Goal: Information Seeking & Learning: Learn about a topic

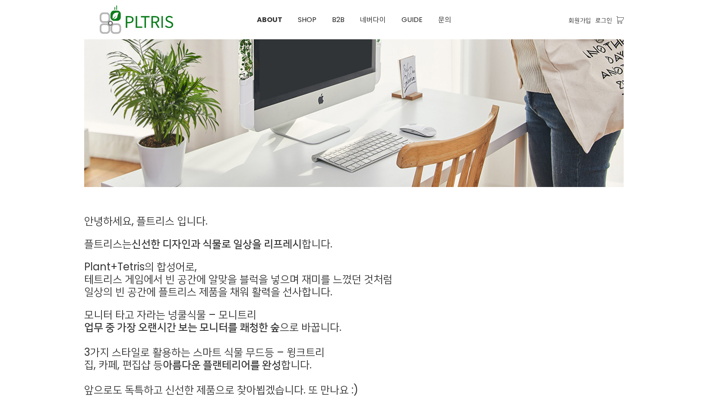
scroll to position [105, 0]
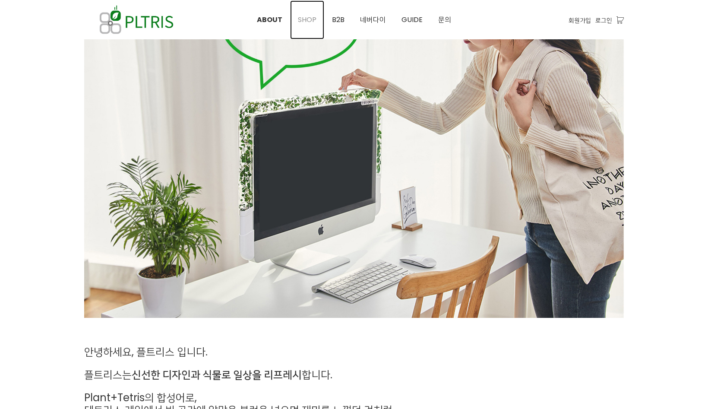
click at [305, 19] on span "SHOP" at bounding box center [307, 20] width 19 height 10
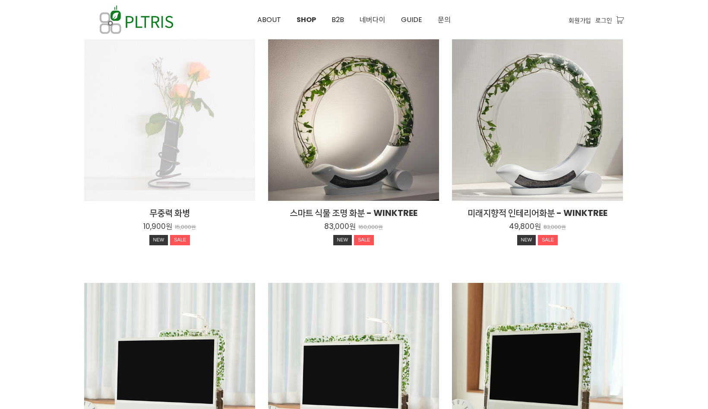
scroll to position [129, 0]
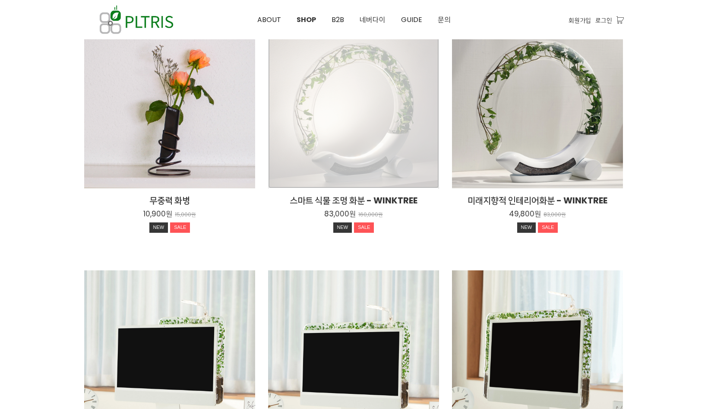
click at [326, 117] on div "스마트 식물 조명 화분 - WINKTREE 83,000원 160,000원 NEW SALE" at bounding box center [353, 102] width 171 height 171
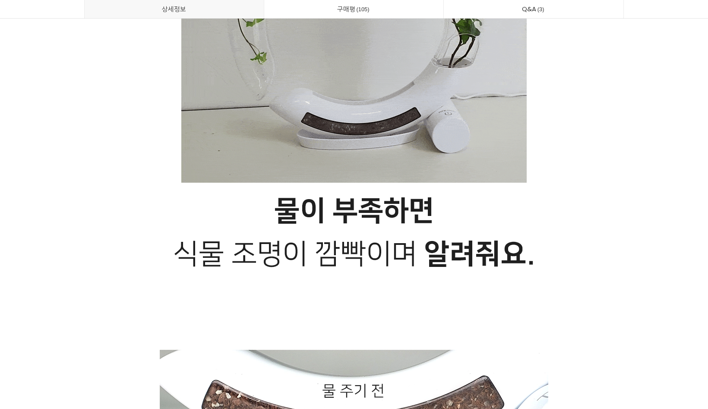
scroll to position [4099, 0]
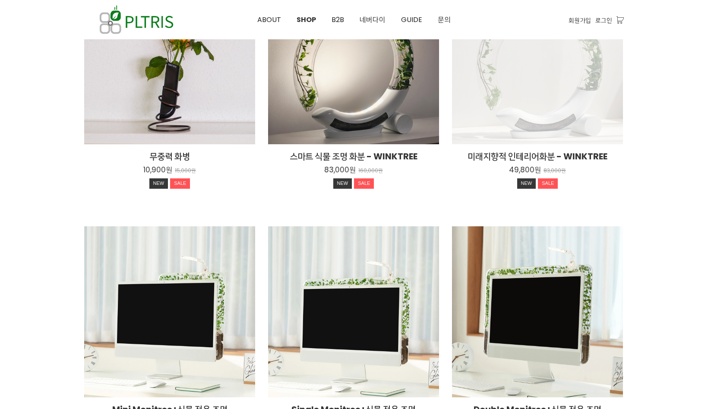
scroll to position [216, 0]
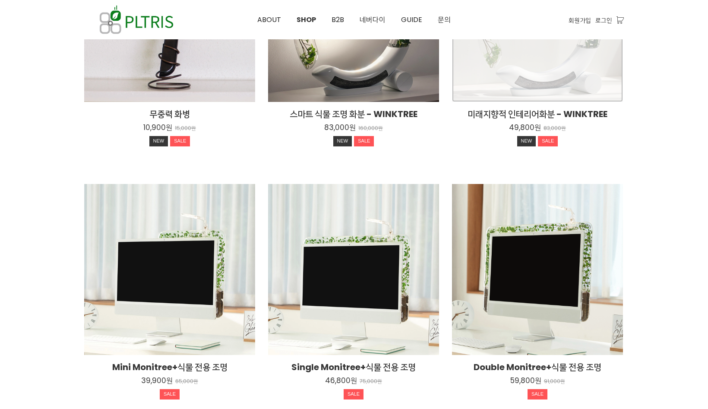
click at [535, 88] on div "미래지향적 인테리어화분 - WINKTREE 49,800원 83,000원 NEW SALE" at bounding box center [537, 16] width 171 height 171
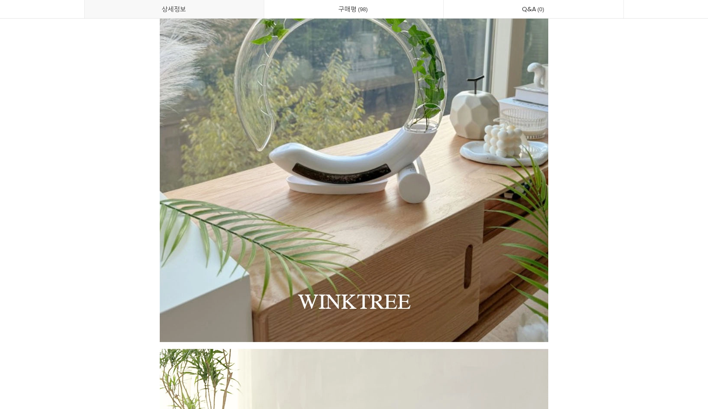
scroll to position [1079, 0]
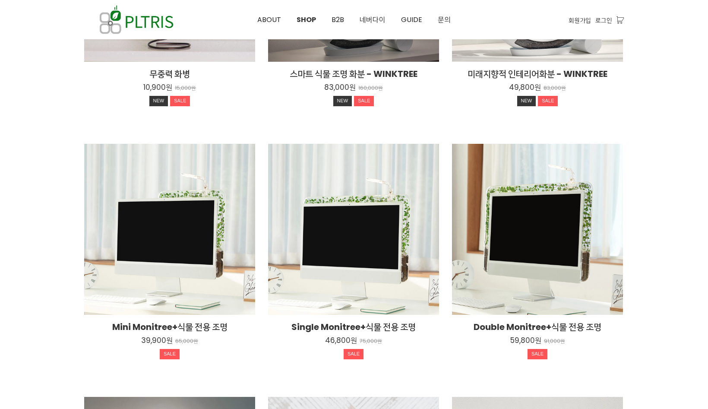
scroll to position [255, 0]
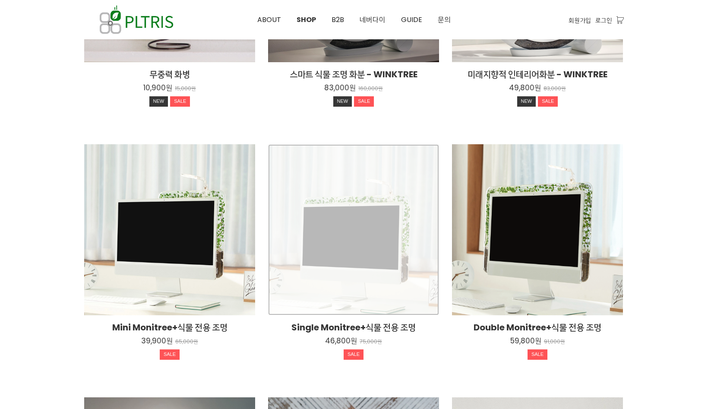
click at [352, 244] on div "Single Monitree+식물 전용 조명 46,800원 75,000원 SALE" at bounding box center [353, 229] width 171 height 171
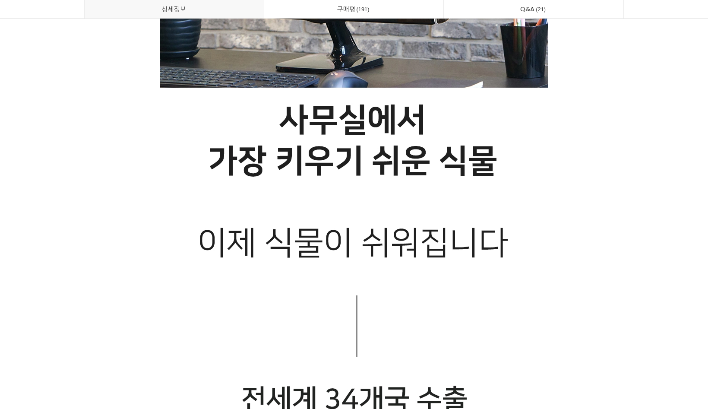
scroll to position [3754, 0]
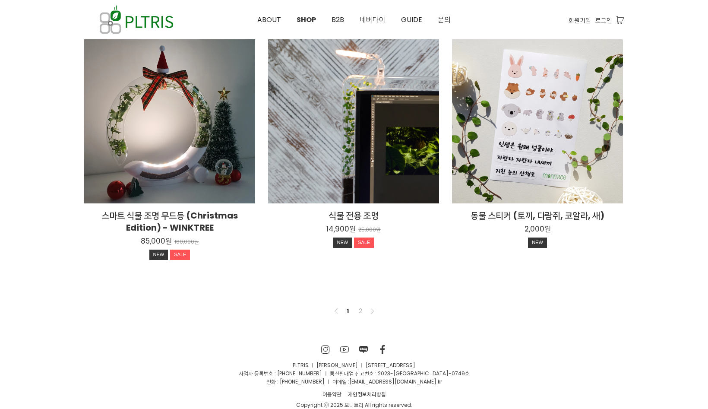
scroll to position [633, 0]
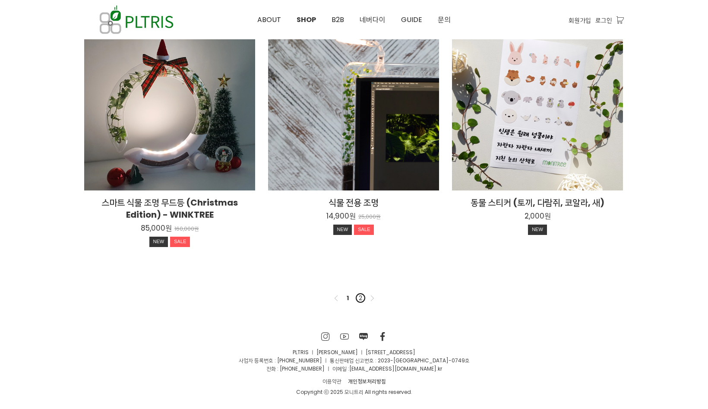
click at [357, 293] on link "2" at bounding box center [360, 298] width 10 height 10
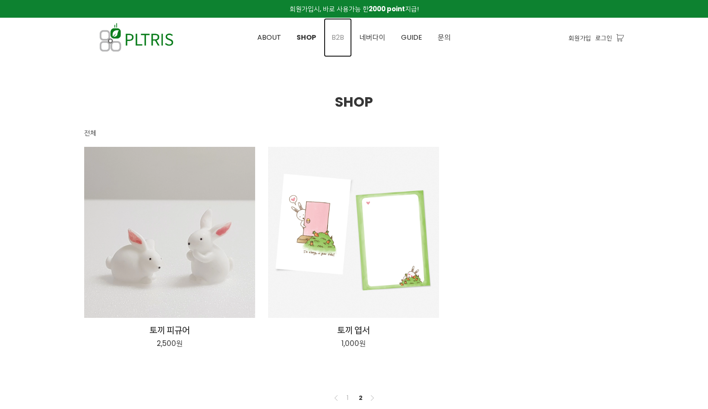
click at [334, 39] on span "B2B" at bounding box center [337, 37] width 13 height 10
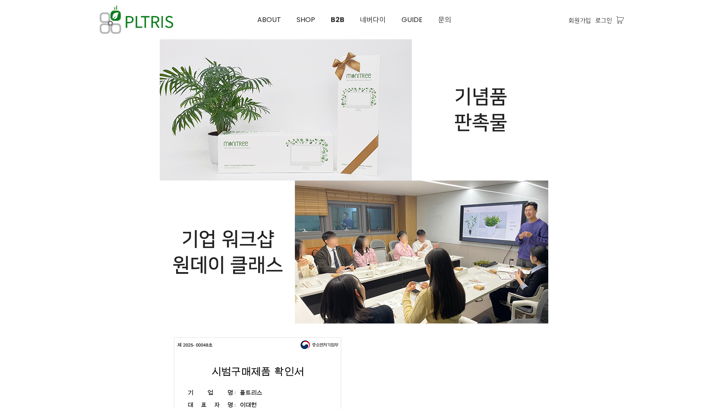
scroll to position [345, 0]
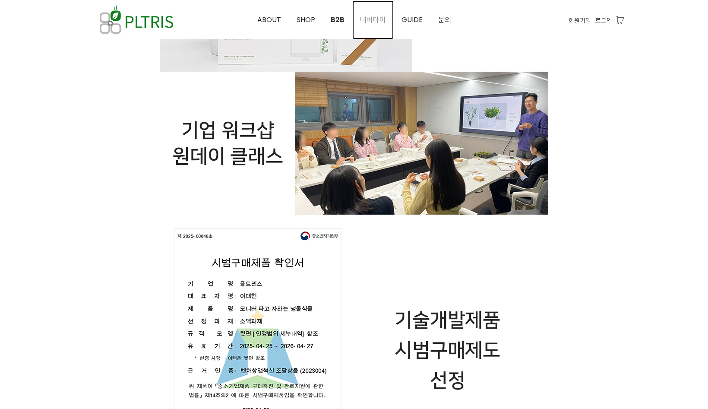
click at [376, 15] on span "네버다이" at bounding box center [373, 20] width 26 height 10
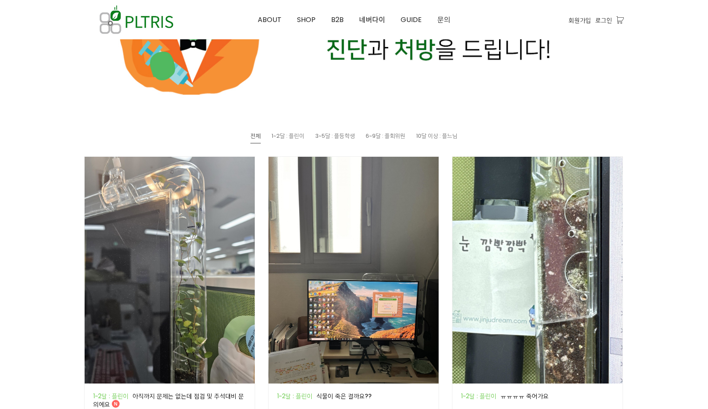
scroll to position [475, 0]
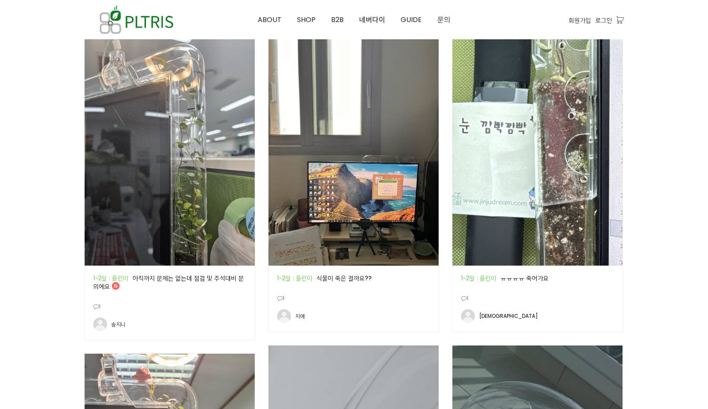
click at [193, 277] on div "공지 1~2달 : 플린이 아직까지 문제는 없는데 점검 및 추석대비 문의에요 N" at bounding box center [169, 282] width 153 height 16
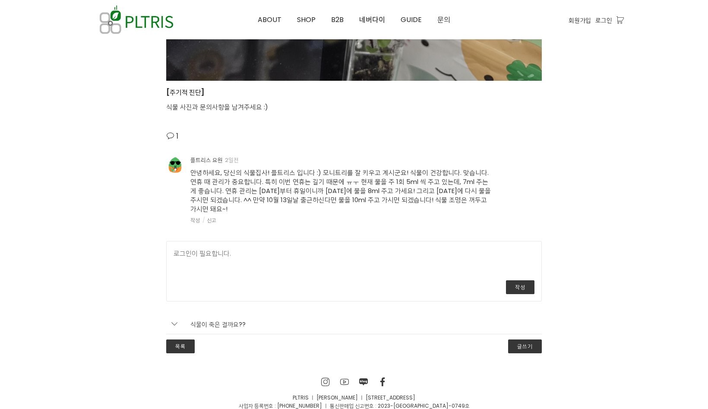
scroll to position [1467, 0]
